Goal: Transaction & Acquisition: Book appointment/travel/reservation

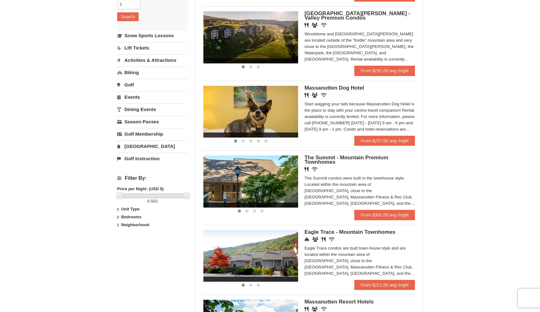
scroll to position [121, 0]
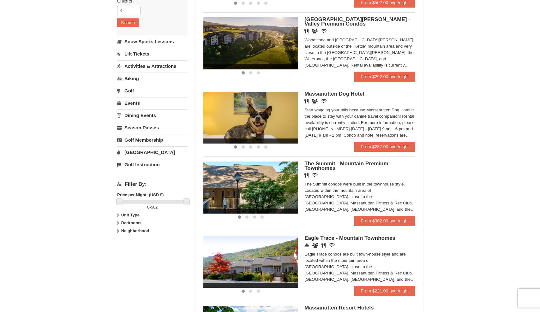
click at [131, 224] on strong "Bedrooms" at bounding box center [131, 223] width 20 height 5
click at [120, 245] on input "checkbox" at bounding box center [119, 244] width 4 height 4
checkbox input "true"
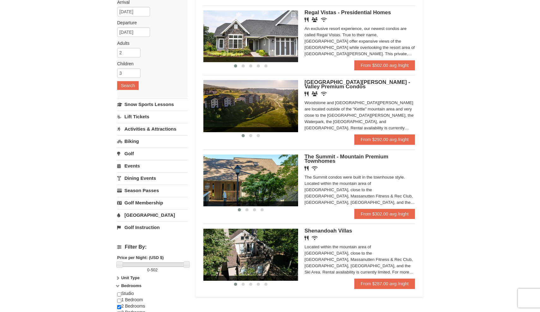
scroll to position [58, 0]
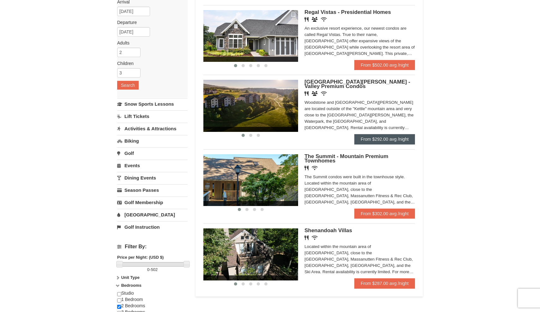
click at [368, 140] on link "From $292.00 avg /night" at bounding box center [384, 139] width 61 height 10
click at [274, 247] on img at bounding box center [250, 255] width 95 height 52
click at [251, 118] on img at bounding box center [250, 106] width 95 height 52
click at [269, 249] on img at bounding box center [250, 255] width 95 height 52
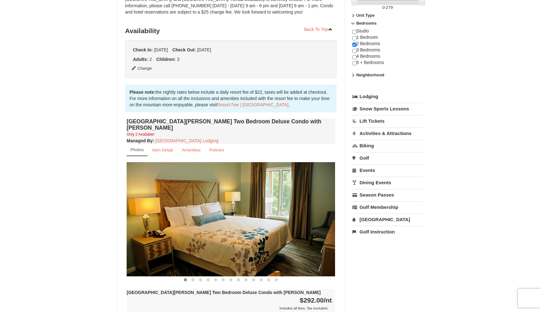
scroll to position [110, 0]
click at [259, 210] on img at bounding box center [231, 219] width 208 height 114
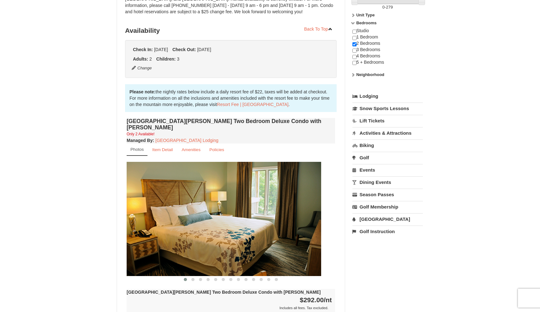
drag, startPoint x: 228, startPoint y: 207, endPoint x: 189, endPoint y: 219, distance: 41.2
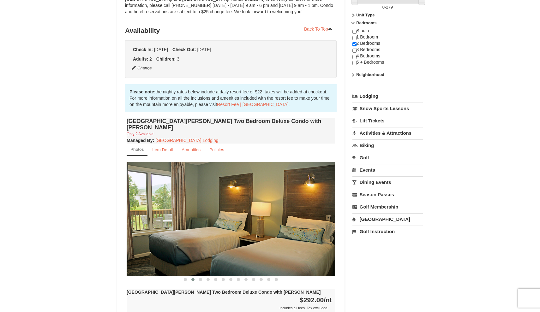
drag, startPoint x: 189, startPoint y: 219, endPoint x: 162, endPoint y: 221, distance: 27.0
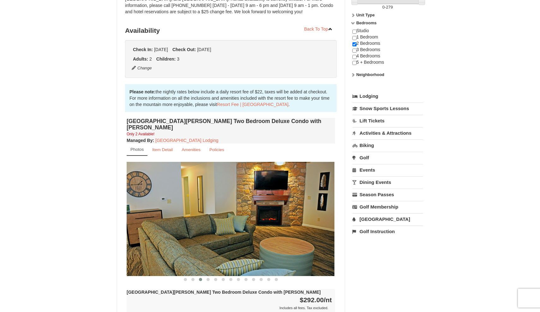
drag, startPoint x: 162, startPoint y: 221, endPoint x: 117, endPoint y: 222, distance: 44.8
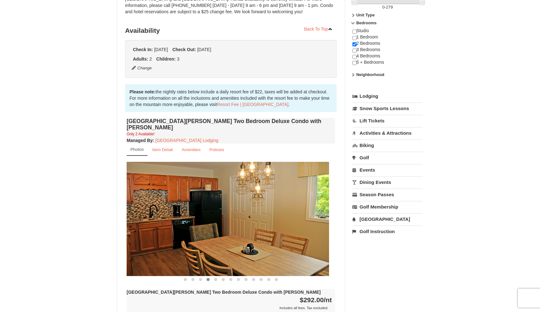
drag, startPoint x: 176, startPoint y: 218, endPoint x: 134, endPoint y: 218, distance: 42.0
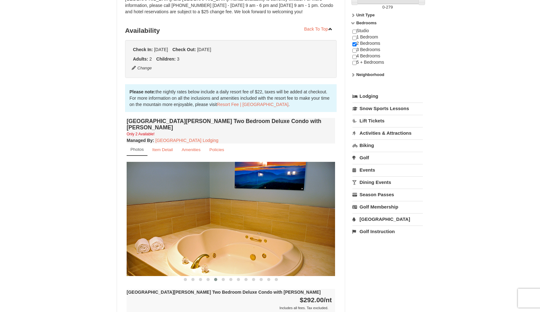
drag, startPoint x: 188, startPoint y: 217, endPoint x: 152, endPoint y: 217, distance: 36.3
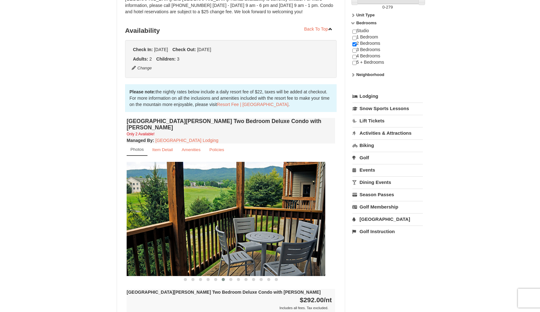
drag, startPoint x: 194, startPoint y: 218, endPoint x: 143, endPoint y: 218, distance: 51.1
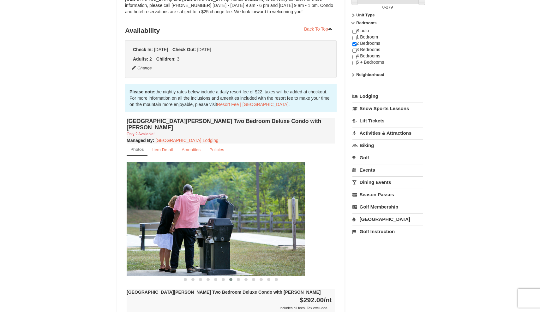
drag, startPoint x: 204, startPoint y: 221, endPoint x: 152, endPoint y: 221, distance: 51.8
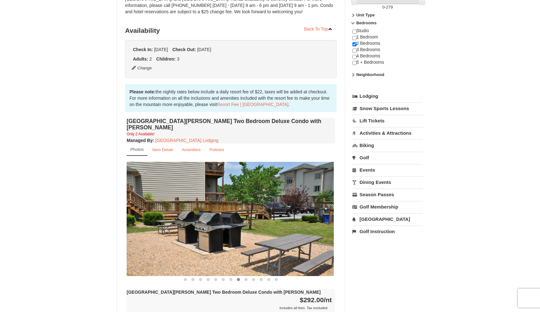
drag, startPoint x: 200, startPoint y: 222, endPoint x: 165, endPoint y: 220, distance: 34.2
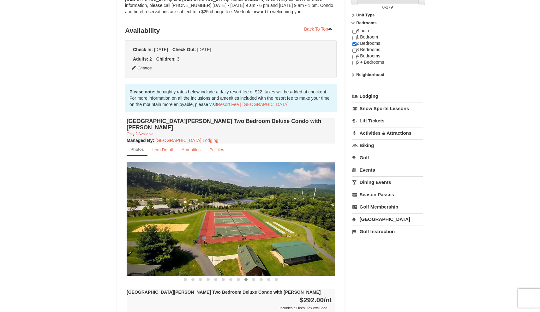
drag, startPoint x: 234, startPoint y: 226, endPoint x: 172, endPoint y: 223, distance: 62.3
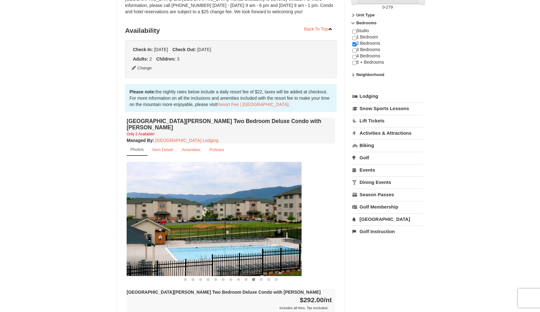
drag, startPoint x: 216, startPoint y: 222, endPoint x: 168, endPoint y: 222, distance: 48.0
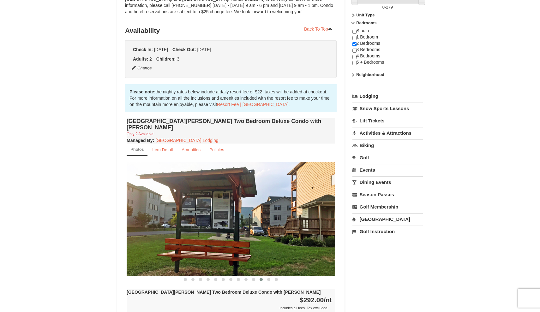
drag, startPoint x: 213, startPoint y: 229, endPoint x: 157, endPoint y: 228, distance: 56.2
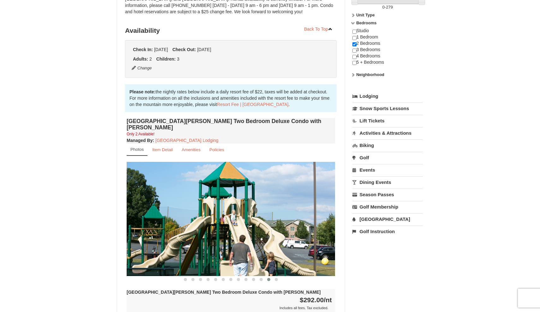
drag, startPoint x: 214, startPoint y: 233, endPoint x: 158, endPoint y: 227, distance: 55.9
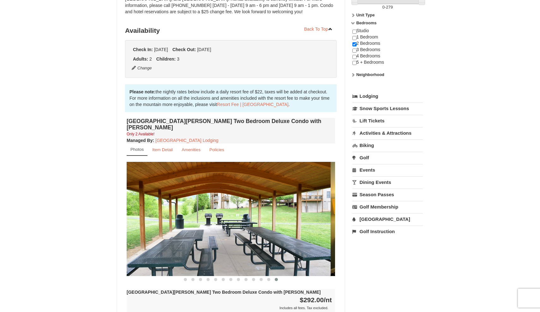
drag, startPoint x: 223, startPoint y: 226, endPoint x: 179, endPoint y: 223, distance: 44.0
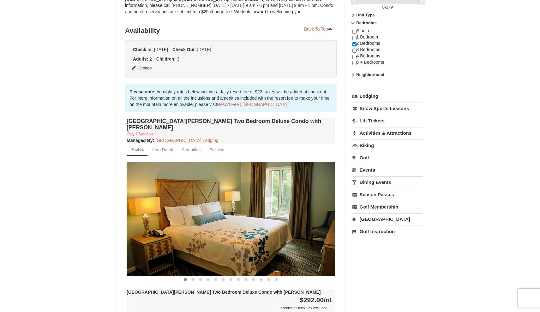
drag, startPoint x: 237, startPoint y: 227, endPoint x: 177, endPoint y: 221, distance: 61.0
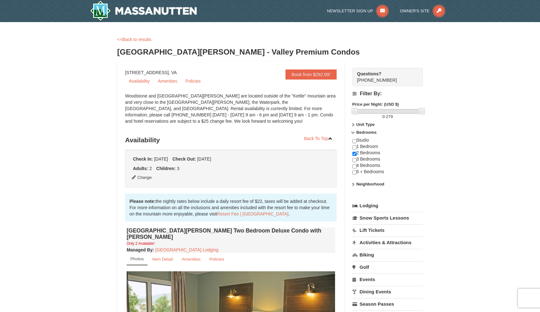
scroll to position [0, 0]
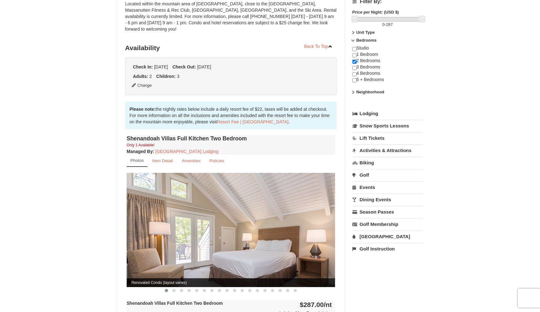
scroll to position [106, 0]
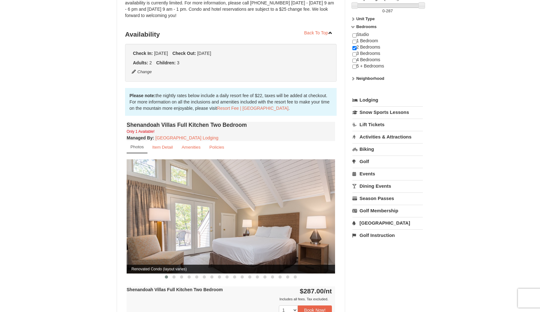
click at [288, 232] on img at bounding box center [231, 216] width 208 height 114
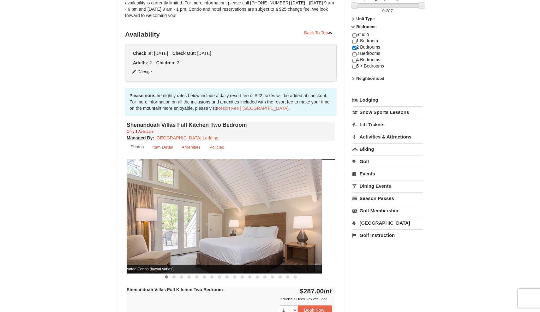
drag, startPoint x: 268, startPoint y: 233, endPoint x: 244, endPoint y: 238, distance: 24.2
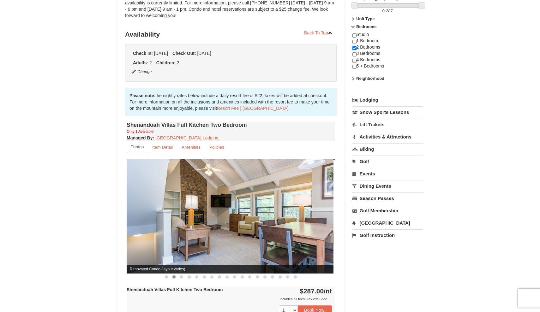
drag, startPoint x: 269, startPoint y: 232, endPoint x: 238, endPoint y: 232, distance: 31.3
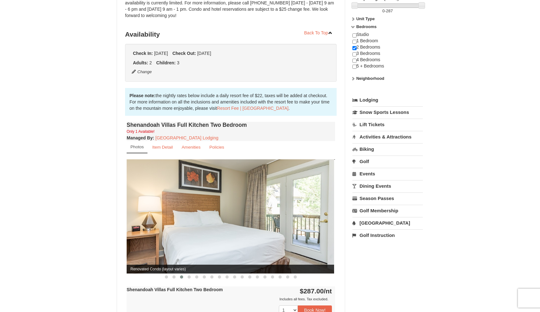
drag, startPoint x: 265, startPoint y: 227, endPoint x: 236, endPoint y: 228, distance: 28.7
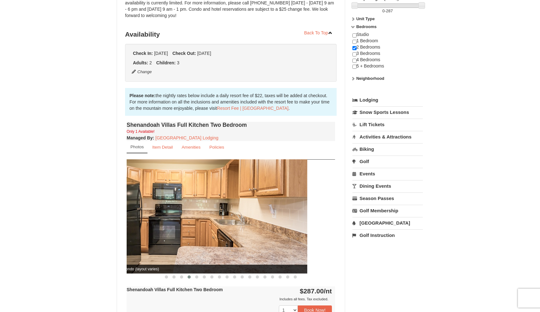
drag, startPoint x: 236, startPoint y: 228, endPoint x: 194, endPoint y: 228, distance: 42.0
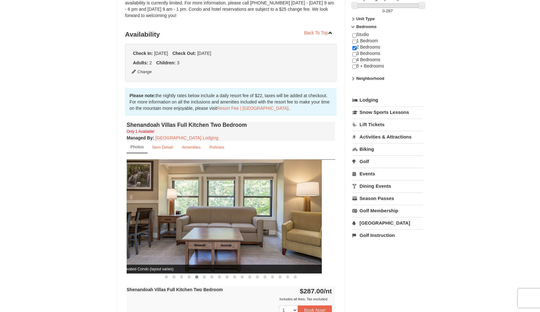
drag, startPoint x: 230, startPoint y: 224, endPoint x: 196, endPoint y: 230, distance: 34.9
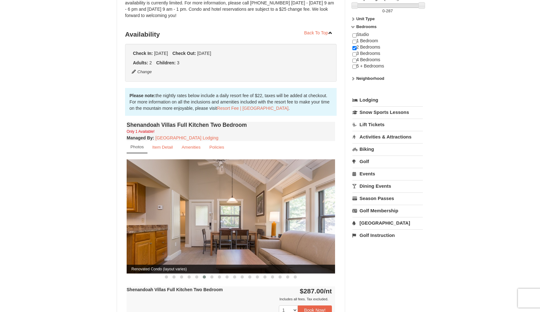
drag, startPoint x: 186, startPoint y: 233, endPoint x: 167, endPoint y: 234, distance: 18.6
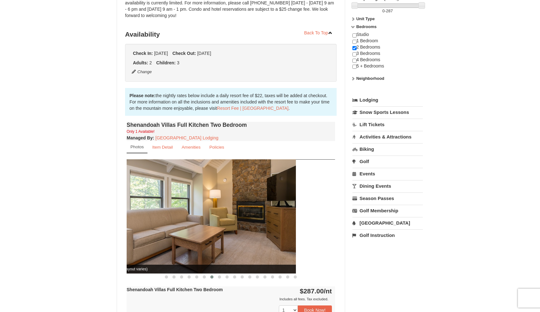
drag, startPoint x: 167, startPoint y: 234, endPoint x: 116, endPoint y: 233, distance: 51.5
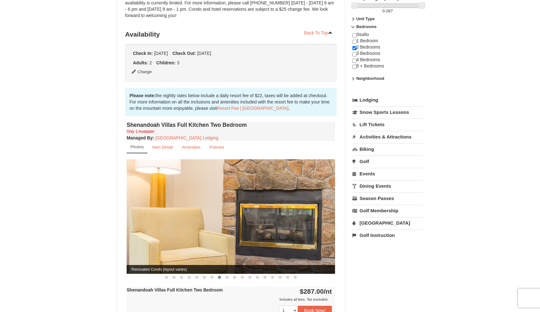
drag, startPoint x: 116, startPoint y: 233, endPoint x: 79, endPoint y: 233, distance: 36.9
click at [79, 233] on div "× <<Back to results Shenandoah Villas Book from $287.00! 1822 Resort Drive, Mas…" at bounding box center [270, 299] width 540 height 766
drag, startPoint x: 225, startPoint y: 191, endPoint x: 185, endPoint y: 192, distance: 40.1
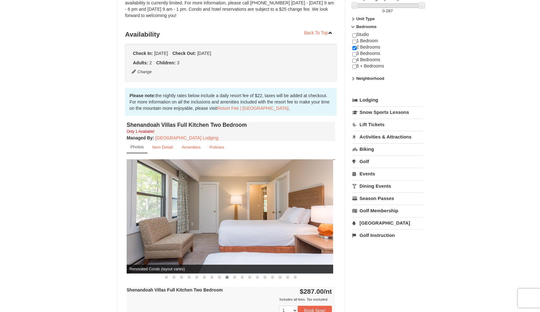
drag, startPoint x: 204, startPoint y: 194, endPoint x: 179, endPoint y: 194, distance: 25.0
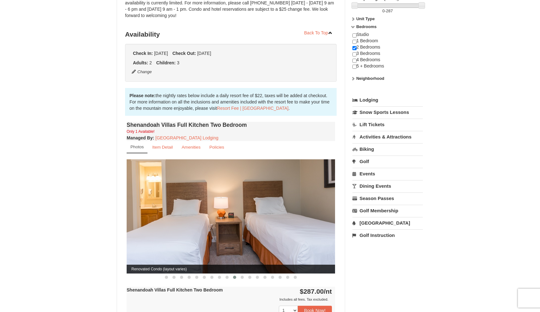
drag, startPoint x: 204, startPoint y: 200, endPoint x: 179, endPoint y: 200, distance: 25.3
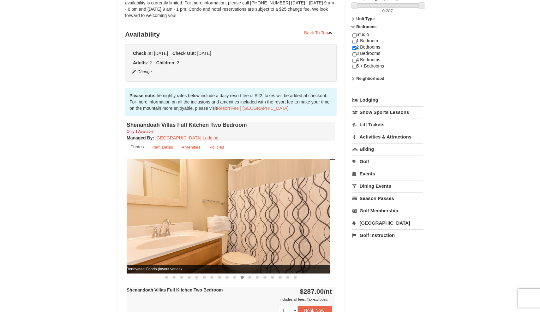
drag, startPoint x: 179, startPoint y: 200, endPoint x: 130, endPoint y: 199, distance: 49.0
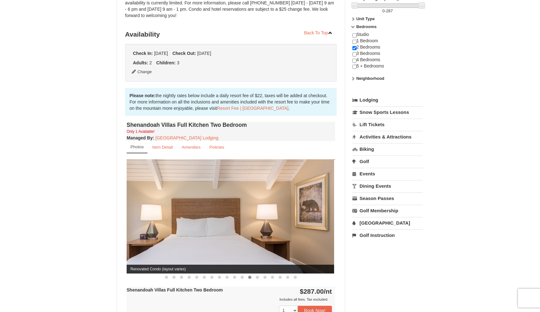
drag, startPoint x: 171, startPoint y: 212, endPoint x: 127, endPoint y: 214, distance: 43.6
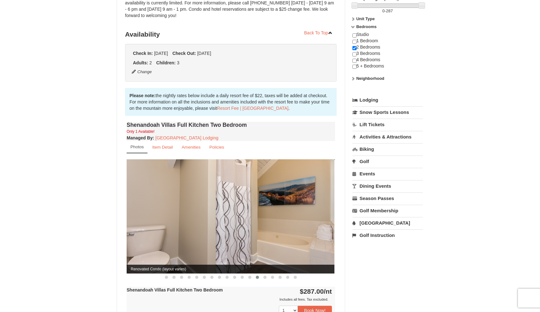
drag, startPoint x: 176, startPoint y: 208, endPoint x: 149, endPoint y: 207, distance: 27.2
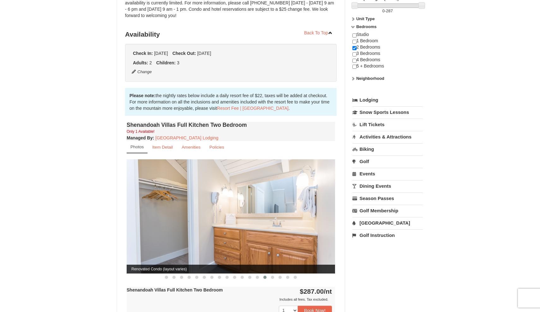
drag, startPoint x: 149, startPoint y: 207, endPoint x: 112, endPoint y: 207, distance: 36.3
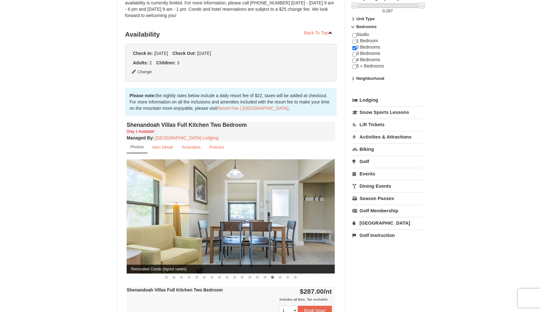
drag, startPoint x: 198, startPoint y: 221, endPoint x: 141, endPoint y: 218, distance: 56.6
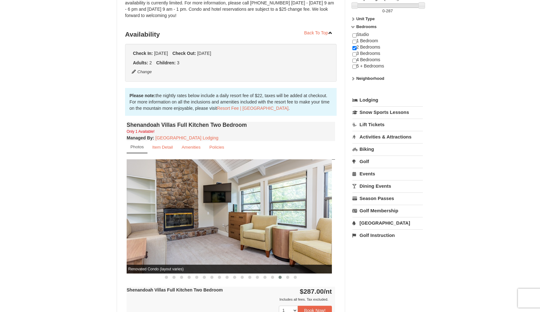
drag, startPoint x: 174, startPoint y: 217, endPoint x: 141, endPoint y: 217, distance: 32.5
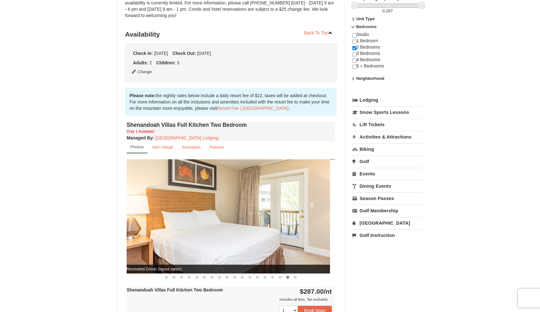
drag, startPoint x: 152, startPoint y: 217, endPoint x: 117, endPoint y: 217, distance: 34.1
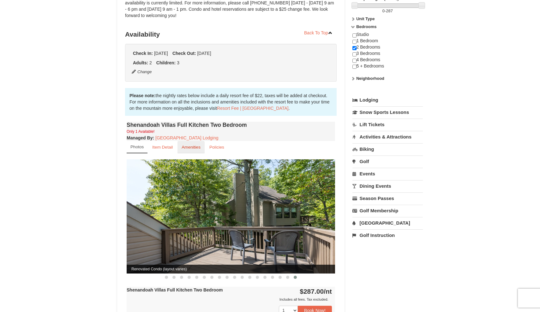
click at [194, 145] on small "Amenities" at bounding box center [191, 147] width 19 height 5
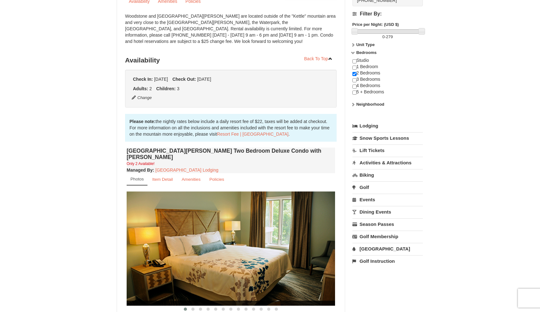
scroll to position [83, 0]
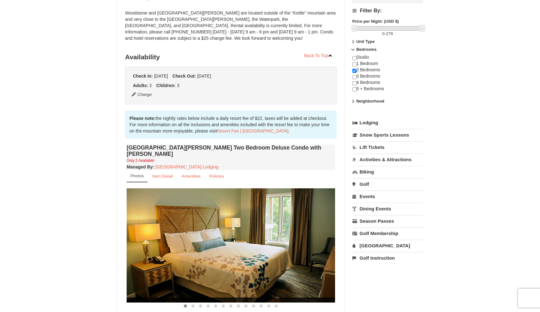
click at [283, 206] on img at bounding box center [231, 245] width 208 height 114
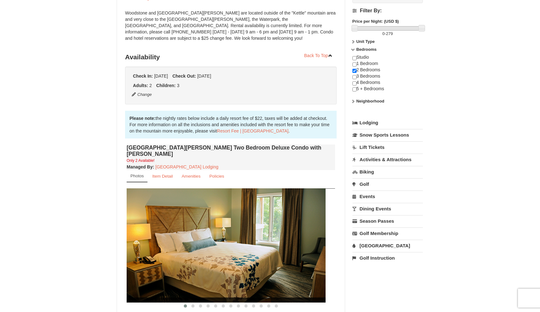
drag, startPoint x: 283, startPoint y: 206, endPoint x: 229, endPoint y: 206, distance: 53.7
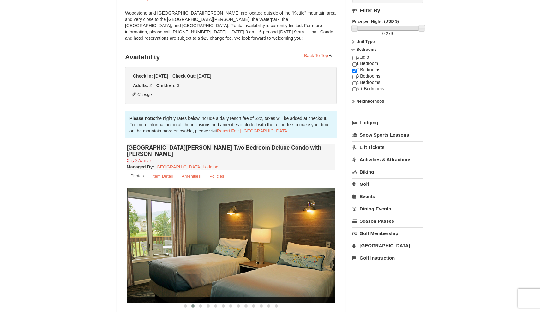
drag, startPoint x: 247, startPoint y: 214, endPoint x: 204, endPoint y: 214, distance: 42.3
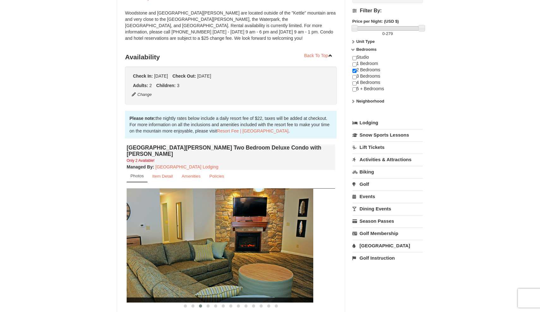
drag, startPoint x: 204, startPoint y: 214, endPoint x: 161, endPoint y: 214, distance: 43.6
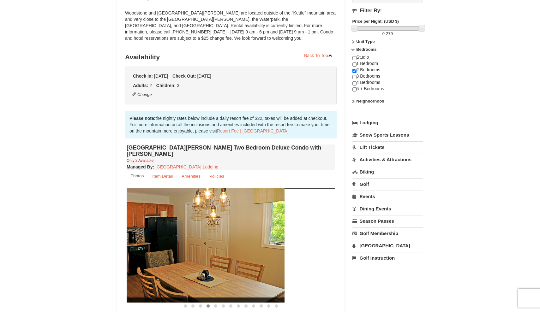
drag, startPoint x: 161, startPoint y: 214, endPoint x: 103, endPoint y: 218, distance: 57.9
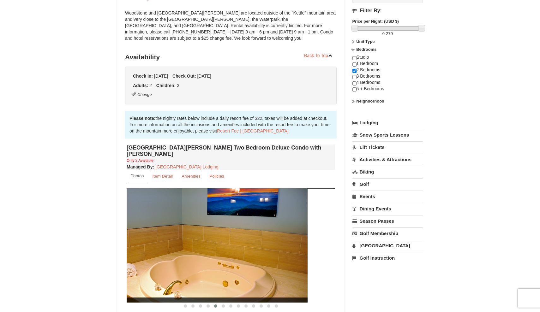
drag, startPoint x: 194, startPoint y: 233, endPoint x: 156, endPoint y: 232, distance: 38.2
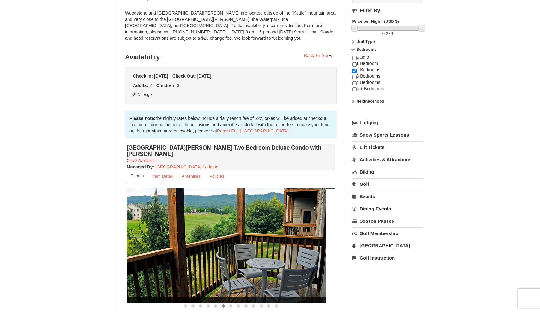
drag, startPoint x: 173, startPoint y: 232, endPoint x: 108, endPoint y: 229, distance: 65.1
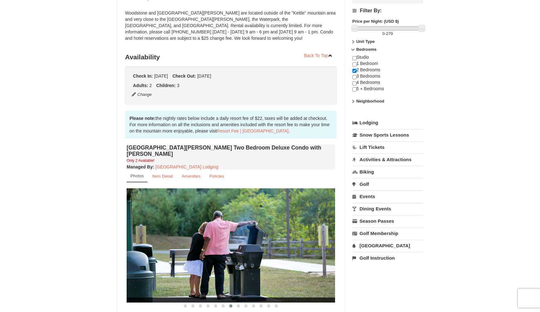
drag, startPoint x: 155, startPoint y: 236, endPoint x: 113, endPoint y: 234, distance: 41.8
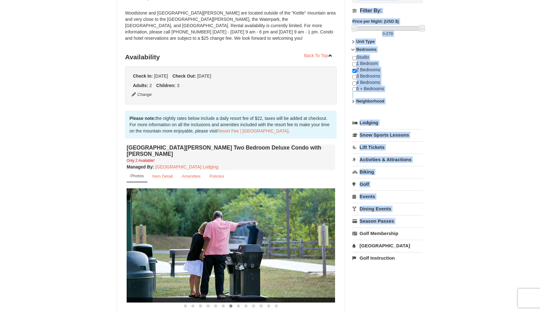
drag, startPoint x: 113, startPoint y: 234, endPoint x: 126, endPoint y: 233, distance: 12.6
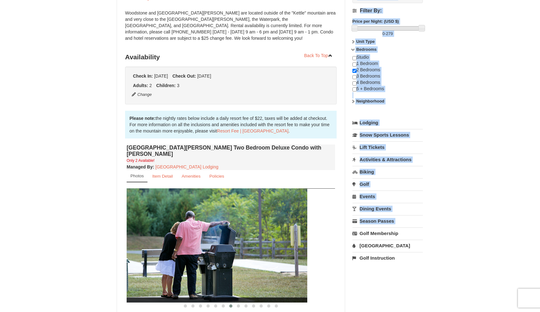
drag, startPoint x: 172, startPoint y: 234, endPoint x: 128, endPoint y: 233, distance: 43.6
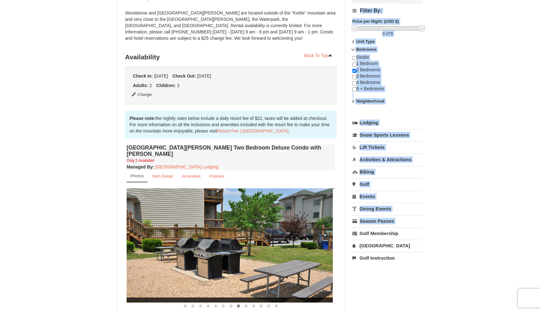
drag, startPoint x: 164, startPoint y: 240, endPoint x: 98, endPoint y: 236, distance: 66.7
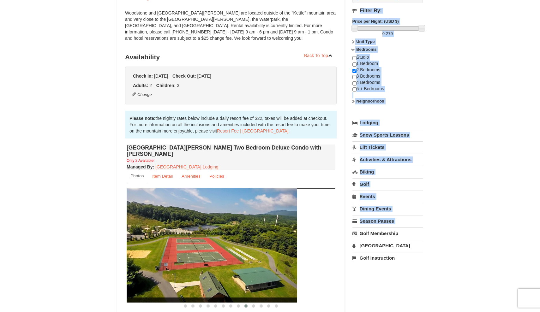
drag, startPoint x: 193, startPoint y: 248, endPoint x: 144, endPoint y: 246, distance: 49.3
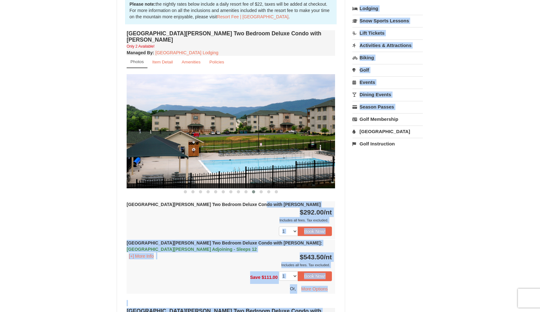
scroll to position [199, 0]
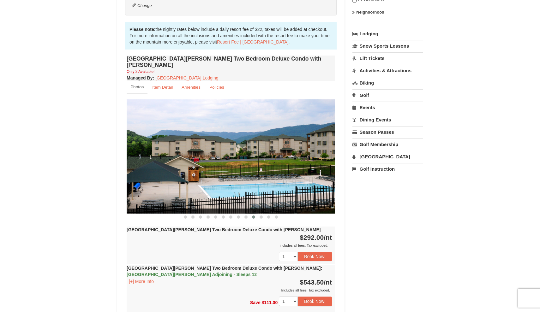
scroll to position [174, 0]
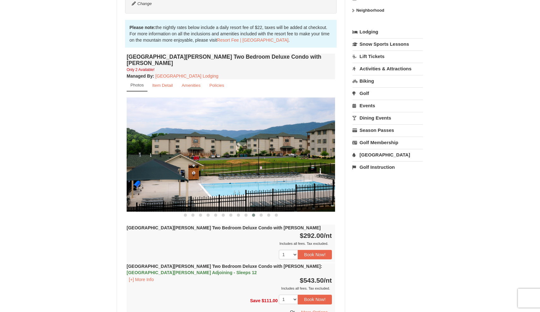
click at [278, 159] on img at bounding box center [231, 155] width 208 height 114
click at [289, 162] on img at bounding box center [231, 155] width 208 height 114
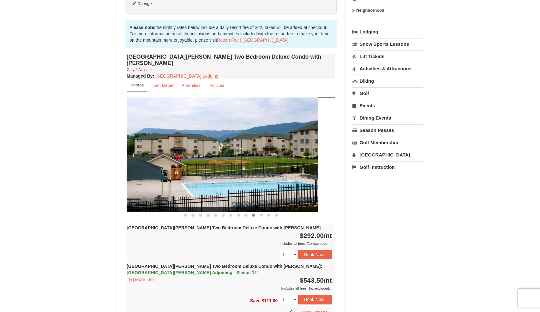
drag, startPoint x: 289, startPoint y: 162, endPoint x: 257, endPoint y: 164, distance: 31.9
click at [257, 164] on img at bounding box center [213, 155] width 208 height 114
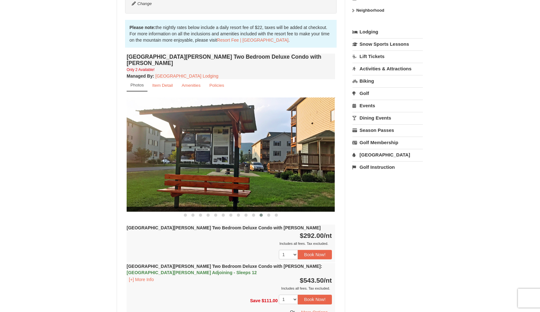
drag, startPoint x: 257, startPoint y: 164, endPoint x: 214, endPoint y: 164, distance: 42.9
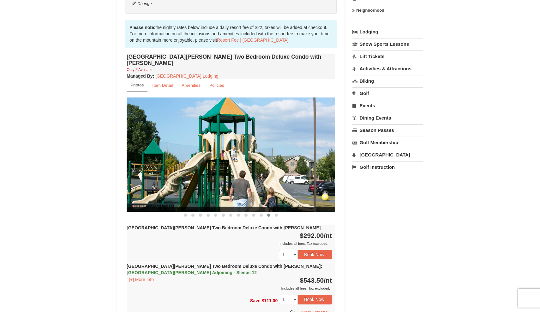
drag, startPoint x: 212, startPoint y: 164, endPoint x: 179, endPoint y: 163, distance: 32.8
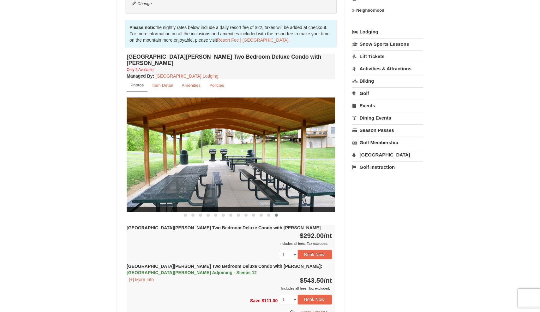
drag, startPoint x: 234, startPoint y: 161, endPoint x: 167, endPoint y: 158, distance: 67.3
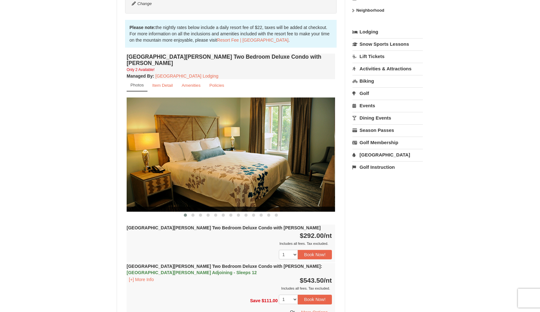
drag, startPoint x: 233, startPoint y: 167, endPoint x: 181, endPoint y: 165, distance: 51.5
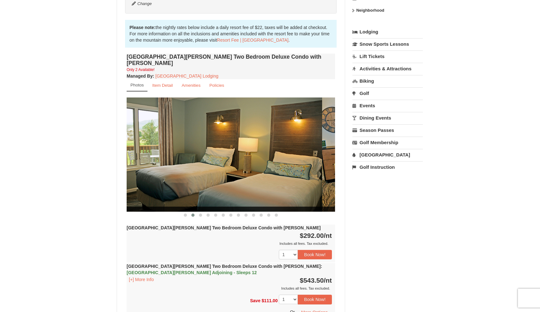
drag, startPoint x: 242, startPoint y: 173, endPoint x: 197, endPoint y: 171, distance: 45.5
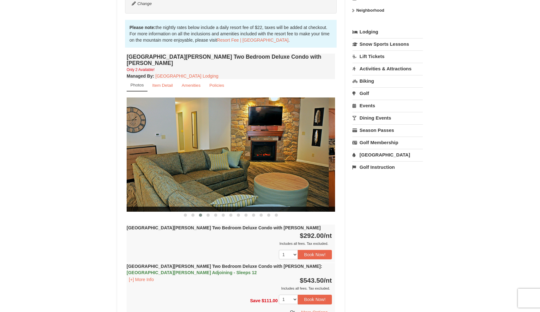
drag, startPoint x: 258, startPoint y: 171, endPoint x: 218, endPoint y: 163, distance: 40.2
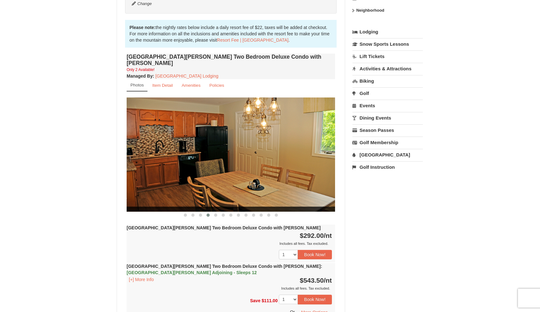
drag, startPoint x: 263, startPoint y: 171, endPoint x: 193, endPoint y: 160, distance: 70.9
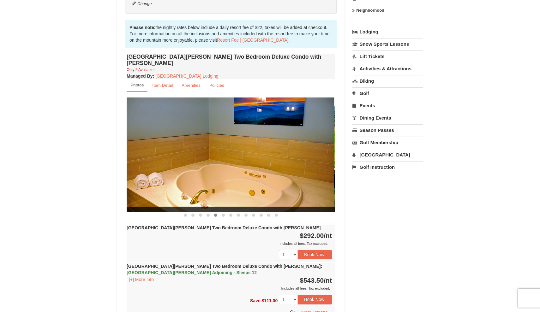
drag, startPoint x: 261, startPoint y: 169, endPoint x: 179, endPoint y: 153, distance: 83.6
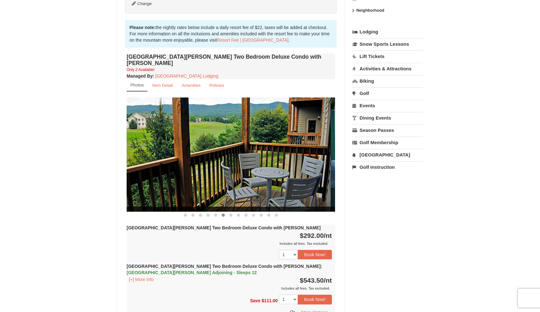
drag, startPoint x: 246, startPoint y: 162, endPoint x: 165, endPoint y: 161, distance: 80.8
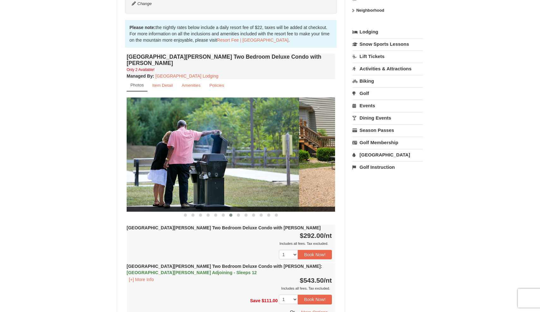
drag, startPoint x: 248, startPoint y: 165, endPoint x: 178, endPoint y: 158, distance: 69.8
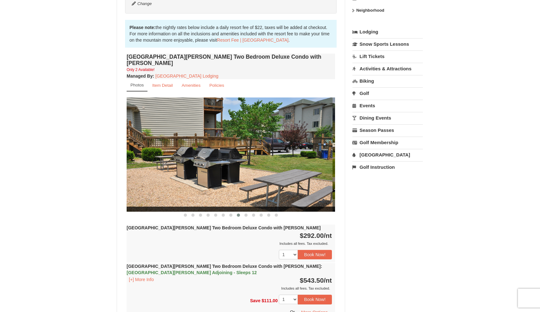
drag, startPoint x: 256, startPoint y: 164, endPoint x: 159, endPoint y: 153, distance: 97.9
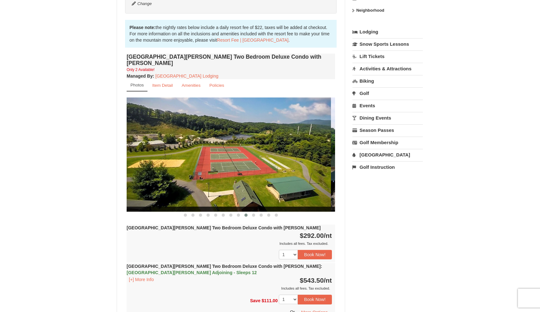
drag, startPoint x: 227, startPoint y: 162, endPoint x: 162, endPoint y: 149, distance: 66.4
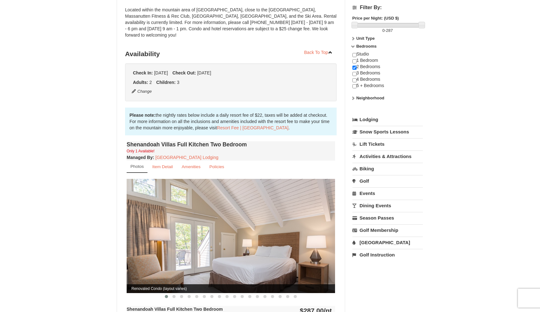
scroll to position [87, 0]
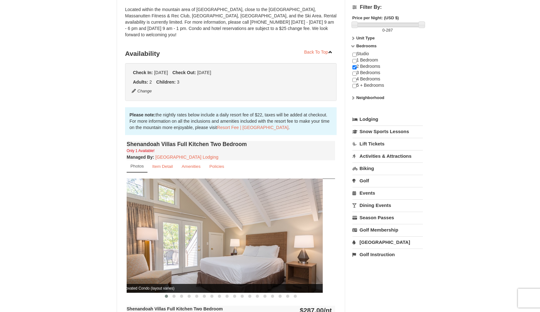
drag, startPoint x: 281, startPoint y: 260, endPoint x: 245, endPoint y: 259, distance: 35.7
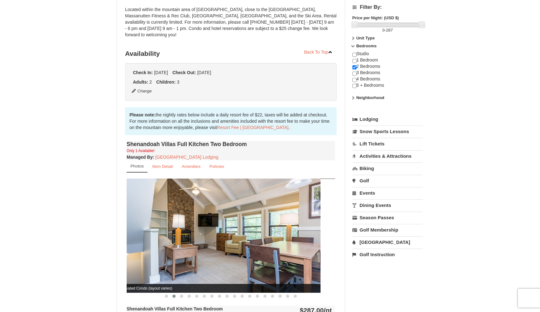
drag, startPoint x: 245, startPoint y: 259, endPoint x: 204, endPoint y: 258, distance: 41.7
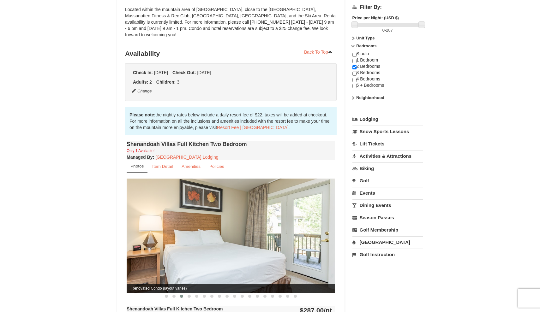
drag, startPoint x: 204, startPoint y: 258, endPoint x: 166, endPoint y: 258, distance: 37.3
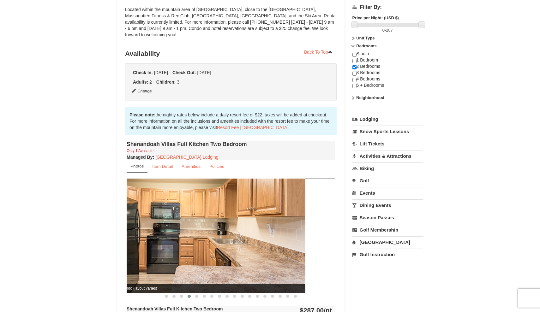
drag, startPoint x: 212, startPoint y: 248, endPoint x: 177, endPoint y: 248, distance: 34.7
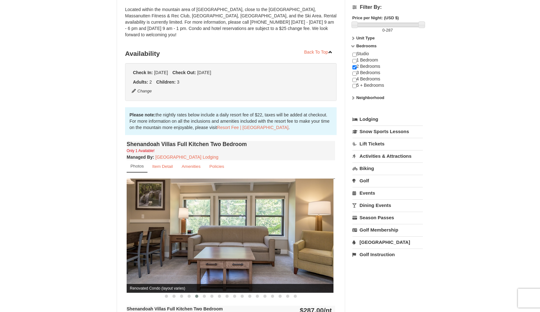
drag, startPoint x: 233, startPoint y: 244, endPoint x: 164, endPoint y: 242, distance: 69.5
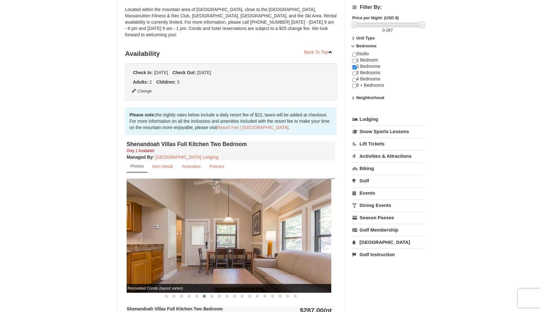
drag, startPoint x: 218, startPoint y: 239, endPoint x: 160, endPoint y: 235, distance: 58.2
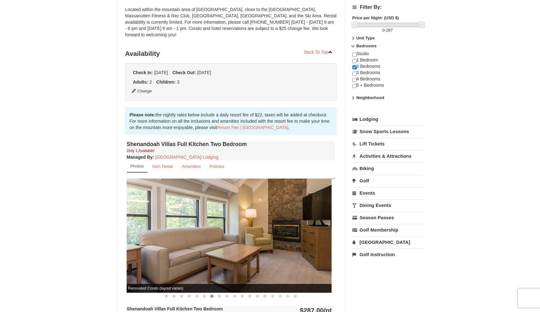
drag, startPoint x: 220, startPoint y: 238, endPoint x: 173, endPoint y: 239, distance: 47.4
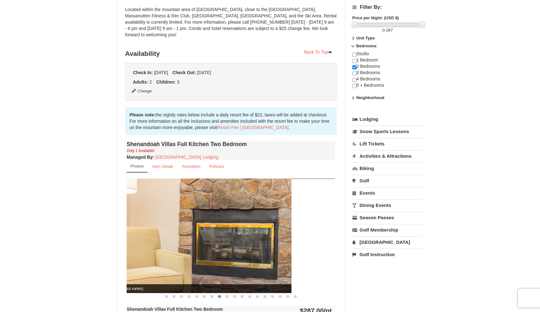
drag, startPoint x: 173, startPoint y: 239, endPoint x: 115, endPoint y: 238, distance: 58.1
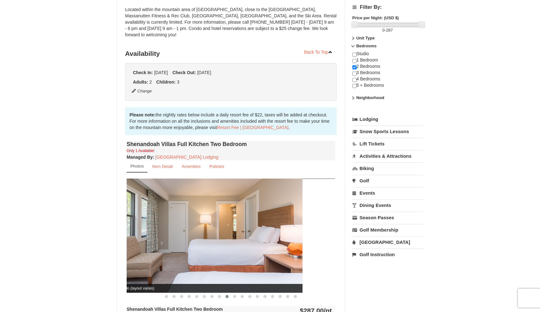
drag, startPoint x: 257, startPoint y: 242, endPoint x: 190, endPoint y: 238, distance: 66.4
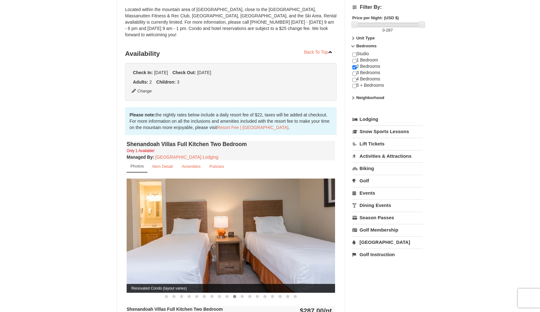
drag, startPoint x: 229, startPoint y: 244, endPoint x: 180, endPoint y: 245, distance: 49.6
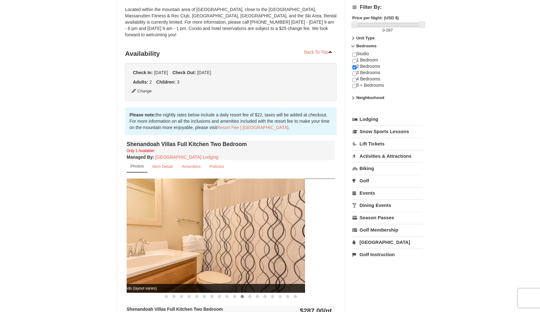
drag, startPoint x: 180, startPoint y: 245, endPoint x: 143, endPoint y: 245, distance: 36.3
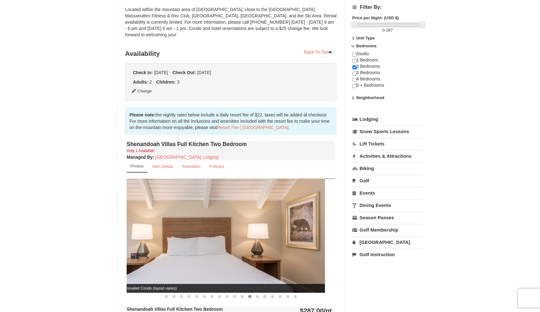
drag, startPoint x: 143, startPoint y: 245, endPoint x: 108, endPoint y: 243, distance: 35.1
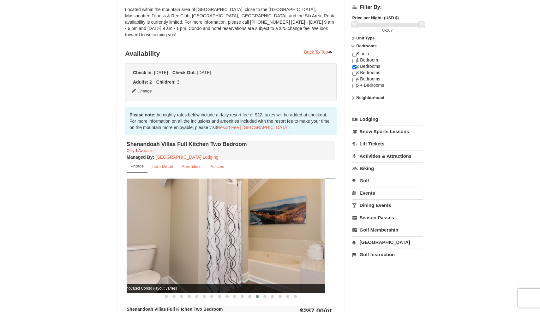
drag, startPoint x: 199, startPoint y: 243, endPoint x: 154, endPoint y: 241, distance: 45.2
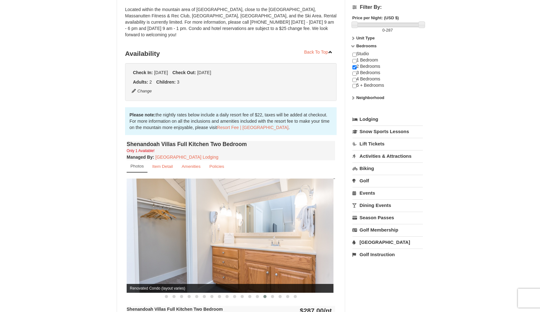
drag, startPoint x: 218, startPoint y: 248, endPoint x: 173, endPoint y: 245, distance: 45.3
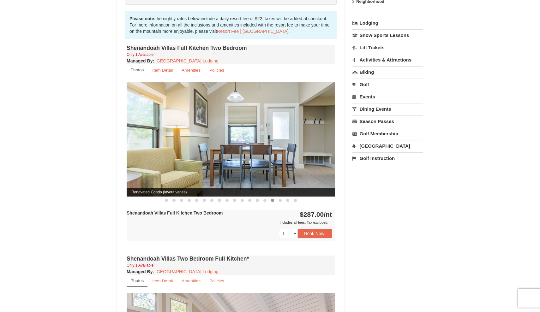
scroll to position [175, 0]
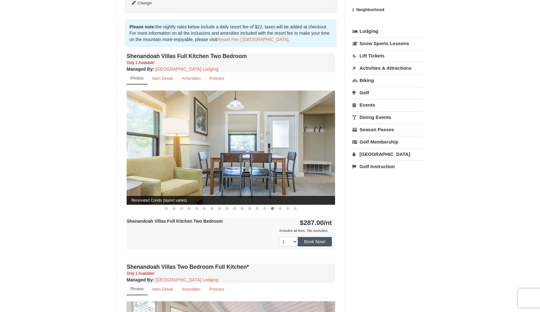
click at [311, 237] on button "Book Now!" at bounding box center [315, 241] width 34 height 9
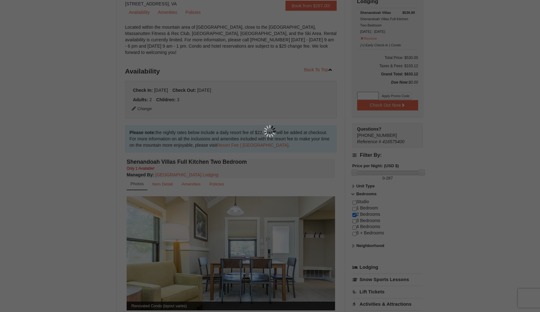
scroll to position [62, 0]
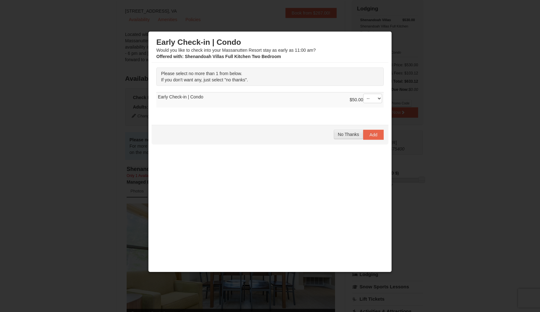
click at [353, 137] on button "No Thanks" at bounding box center [348, 134] width 29 height 9
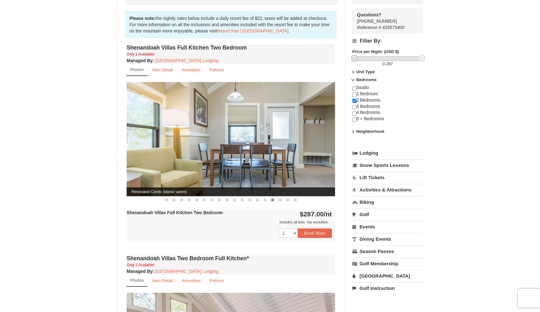
scroll to position [184, 0]
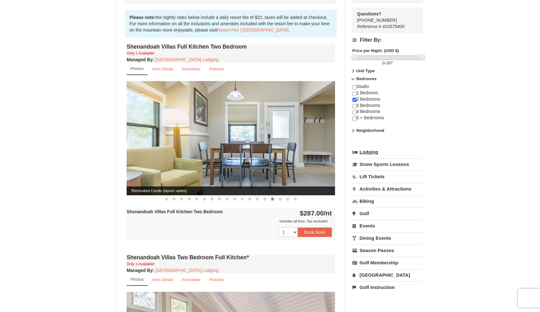
click at [371, 150] on link "Lodging" at bounding box center [387, 151] width 70 height 11
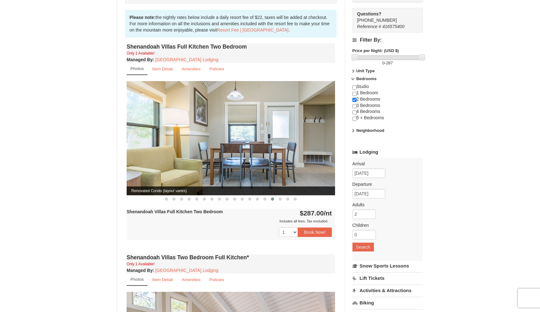
click at [391, 140] on div "Check Out Now Lodging $530.00 Shenandoah Villas Shenandoah Villas Full Kitchen …" at bounding box center [387, 140] width 70 height 524
click at [414, 141] on div "Check Out Now Lodging $530.00 Shenandoah Villas Shenandoah Villas Full Kitchen …" at bounding box center [387, 140] width 70 height 524
click at [397, 264] on link "Snow Sports Lessons" at bounding box center [387, 266] width 70 height 12
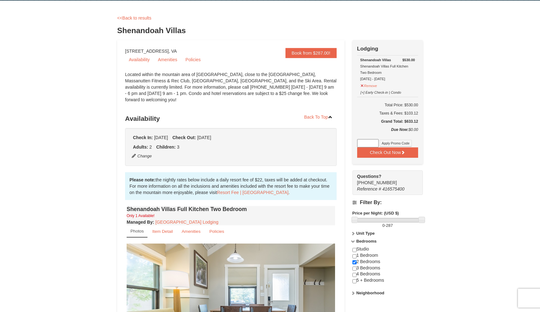
scroll to position [18, 0]
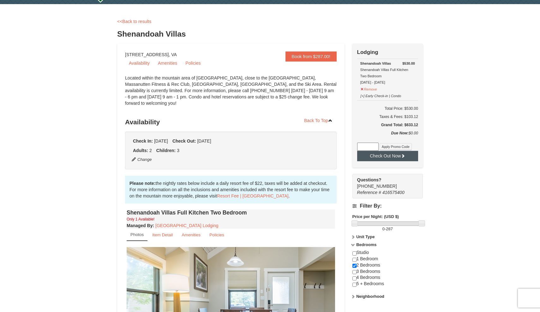
click at [386, 160] on button "Check Out Now" at bounding box center [387, 156] width 61 height 10
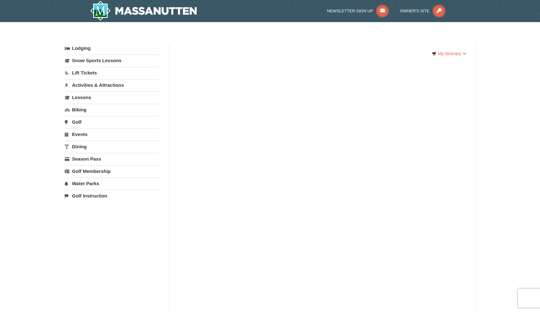
select select "10"
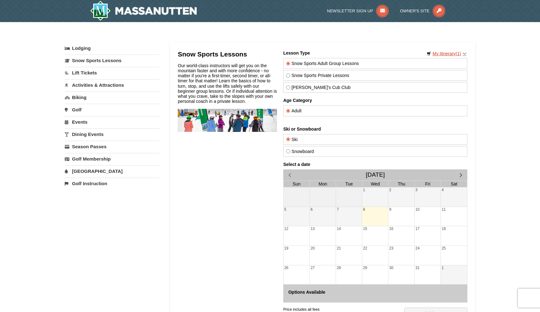
click at [464, 54] on link "My Itinerary (1)" at bounding box center [446, 53] width 48 height 9
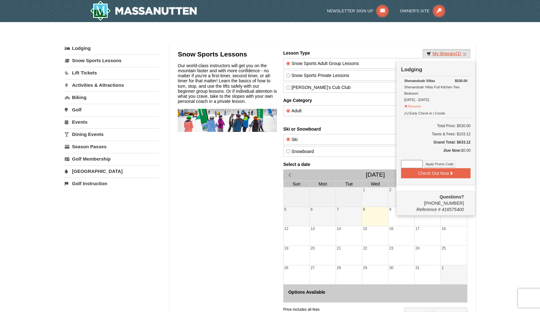
click at [464, 54] on link "My Itinerary (1)" at bounding box center [446, 53] width 48 height 9
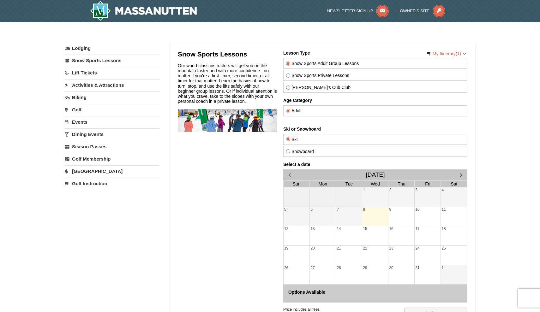
click at [89, 73] on link "Lift Tickets" at bounding box center [112, 73] width 95 height 12
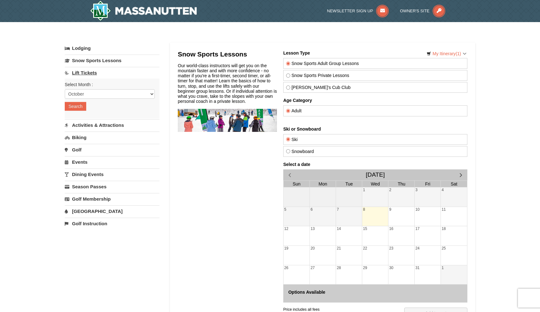
click at [89, 73] on link "Lift Tickets" at bounding box center [112, 73] width 95 height 12
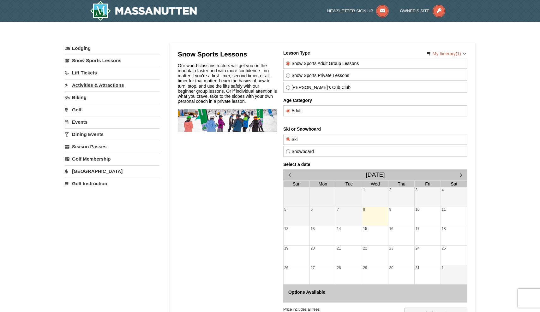
click at [94, 85] on link "Activities & Attractions" at bounding box center [112, 85] width 95 height 12
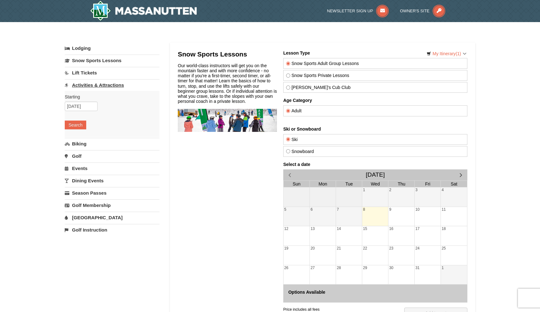
click at [94, 85] on link "Activities & Attractions" at bounding box center [112, 85] width 95 height 12
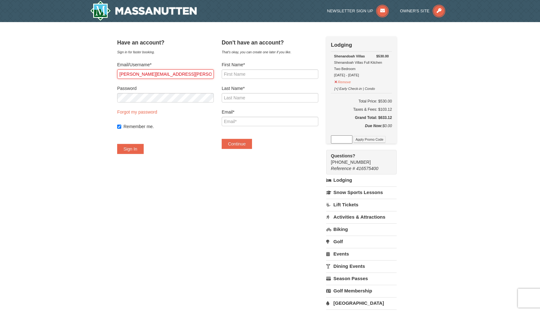
type input "felder.jermaine@yahoo.com"
click at [135, 149] on button "Sign In" at bounding box center [130, 149] width 27 height 10
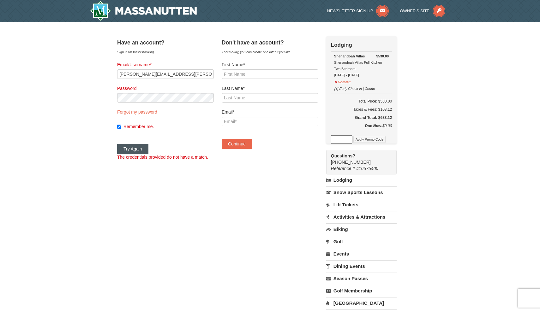
click at [140, 148] on button "Try Again" at bounding box center [132, 149] width 31 height 10
click at [146, 113] on link "Forgot my password" at bounding box center [137, 112] width 40 height 5
type input "felder.jermaine@yahoo.com"
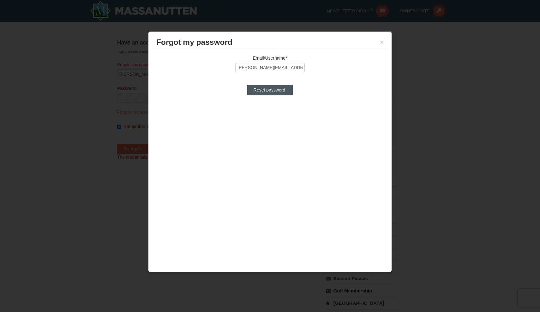
click at [264, 91] on input "Reset password." at bounding box center [269, 90] width 45 height 10
type input "Processing..."
type input "felder.jermaine@yahoo.com"
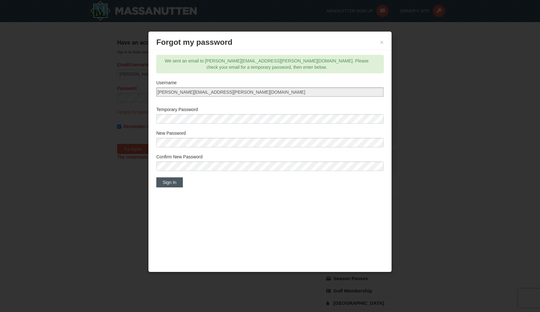
click at [176, 187] on button "Sign In" at bounding box center [169, 182] width 27 height 10
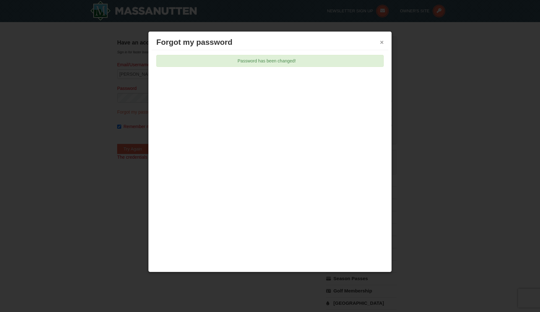
click at [381, 42] on button "×" at bounding box center [382, 42] width 4 height 6
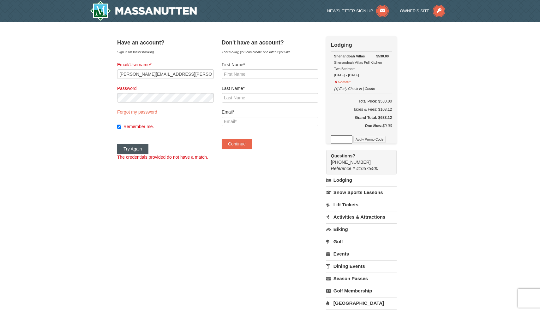
click at [147, 151] on button "Try Again" at bounding box center [132, 149] width 31 height 10
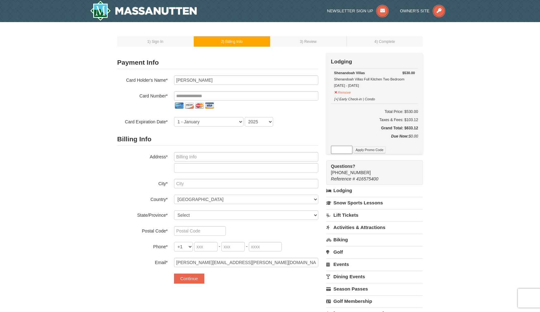
click at [235, 101] on div at bounding box center [246, 106] width 144 height 10
click at [235, 98] on input "tel" at bounding box center [246, 95] width 144 height 9
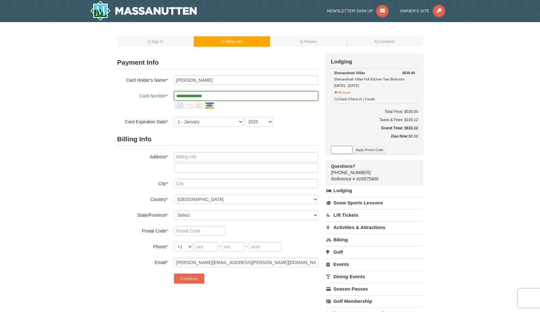
type input "**********"
select select "8"
select select "2027"
type input "661 taneva ct"
type input "vriginia beach"
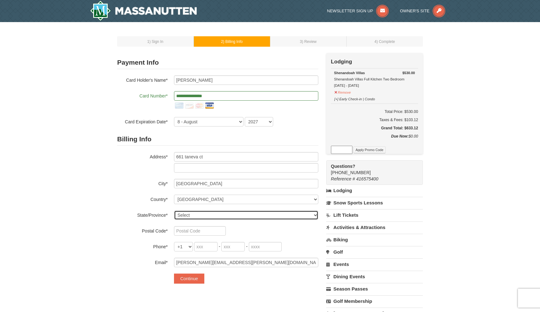
select select "VA"
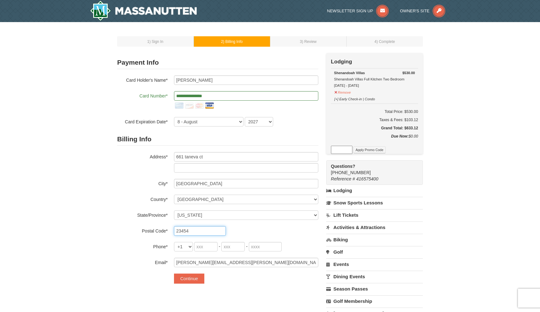
type input "23454"
click at [200, 248] on input "tel" at bounding box center [205, 246] width 23 height 9
type input "267"
click at [224, 248] on input "tel" at bounding box center [232, 246] width 23 height 9
type input "582"
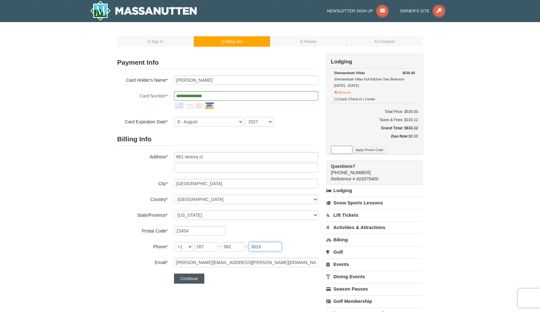
type input "3019"
click at [194, 280] on button "Continue" at bounding box center [189, 279] width 30 height 10
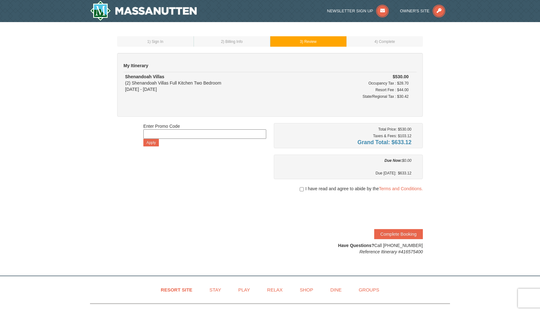
click at [302, 188] on input "checkbox" at bounding box center [302, 189] width 4 height 5
checkbox input "true"
click at [389, 232] on button "Complete Booking" at bounding box center [398, 234] width 49 height 10
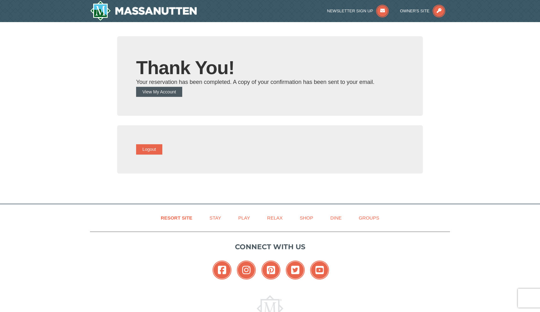
click at [167, 92] on button "View My Account" at bounding box center [159, 92] width 46 height 10
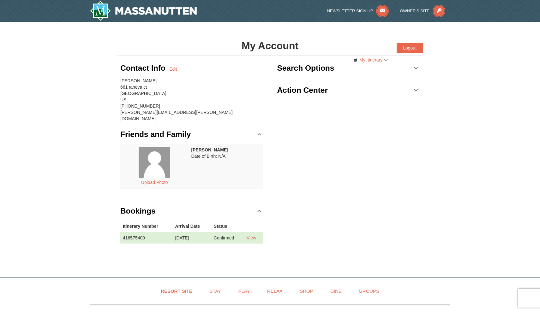
click at [295, 91] on h3 "Action Center" at bounding box center [302, 90] width 51 height 13
click at [244, 284] on link "Play" at bounding box center [243, 291] width 27 height 14
click at [254, 236] on link "View" at bounding box center [251, 238] width 9 height 5
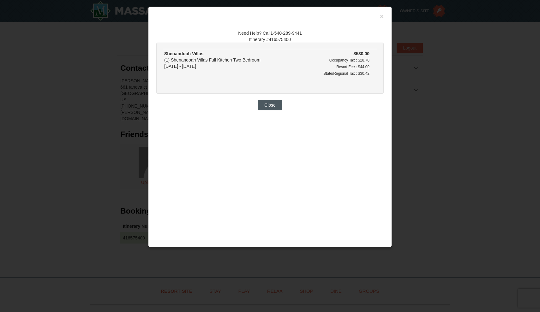
click at [272, 110] on button "Close" at bounding box center [270, 105] width 24 height 10
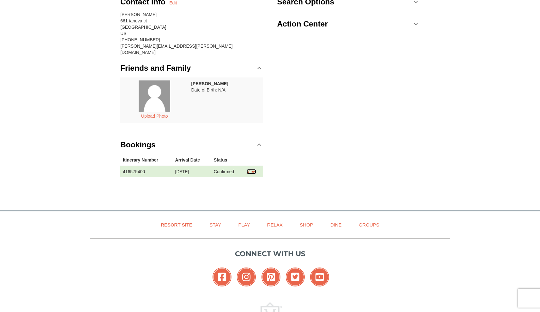
scroll to position [68, 0]
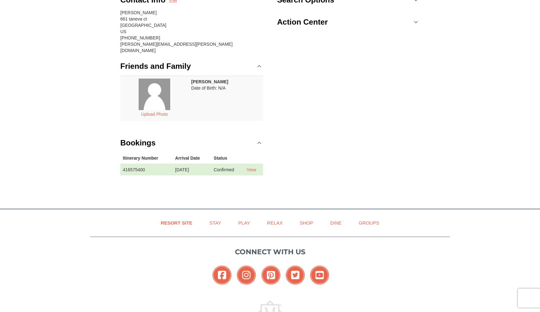
click at [178, 164] on td "[DATE]" at bounding box center [192, 170] width 39 height 12
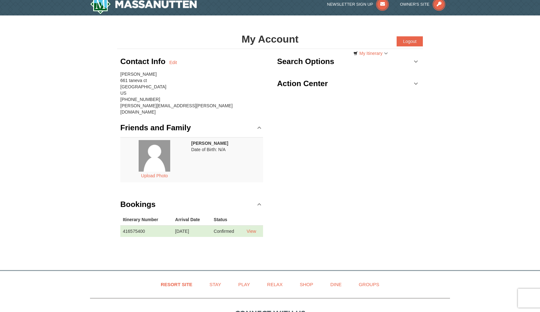
scroll to position [-1, 0]
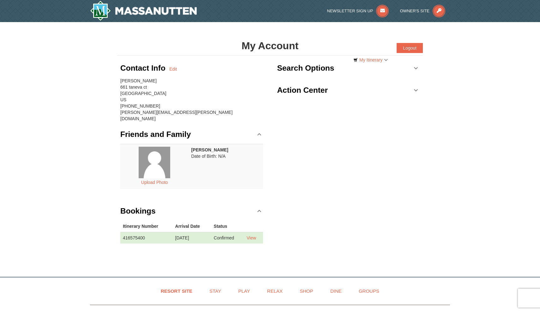
click at [415, 69] on link "Search Options" at bounding box center [348, 68] width 143 height 19
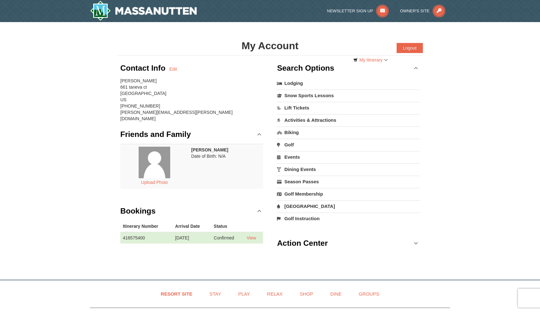
scroll to position [0, 0]
click at [380, 58] on link "My Itinerary" at bounding box center [370, 59] width 43 height 9
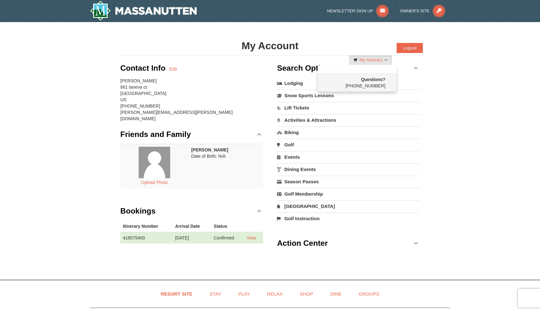
click at [378, 84] on span "Questions? [PHONE_NUMBER]" at bounding box center [353, 82] width 63 height 12
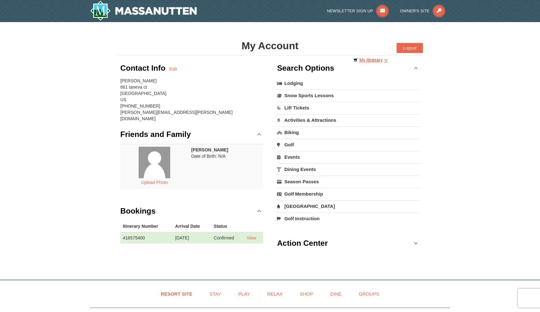
click at [379, 59] on link "My Itinerary" at bounding box center [370, 59] width 43 height 9
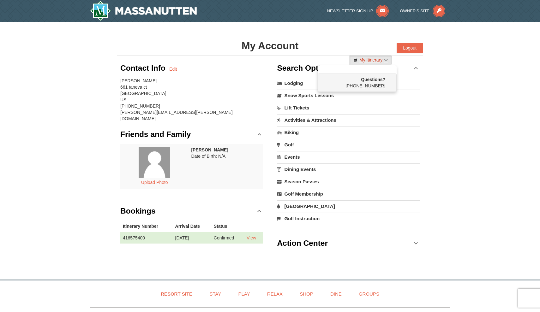
click at [379, 59] on link "My Itinerary" at bounding box center [370, 59] width 43 height 9
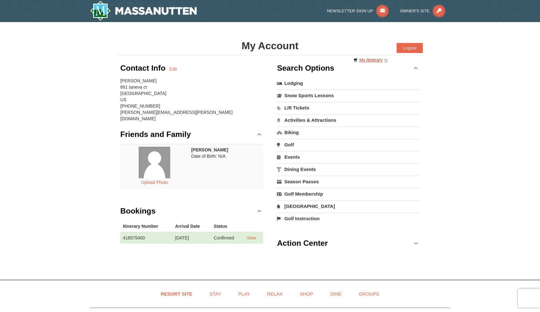
click at [379, 59] on link "My Itinerary" at bounding box center [370, 59] width 43 height 9
